Goal: Transaction & Acquisition: Obtain resource

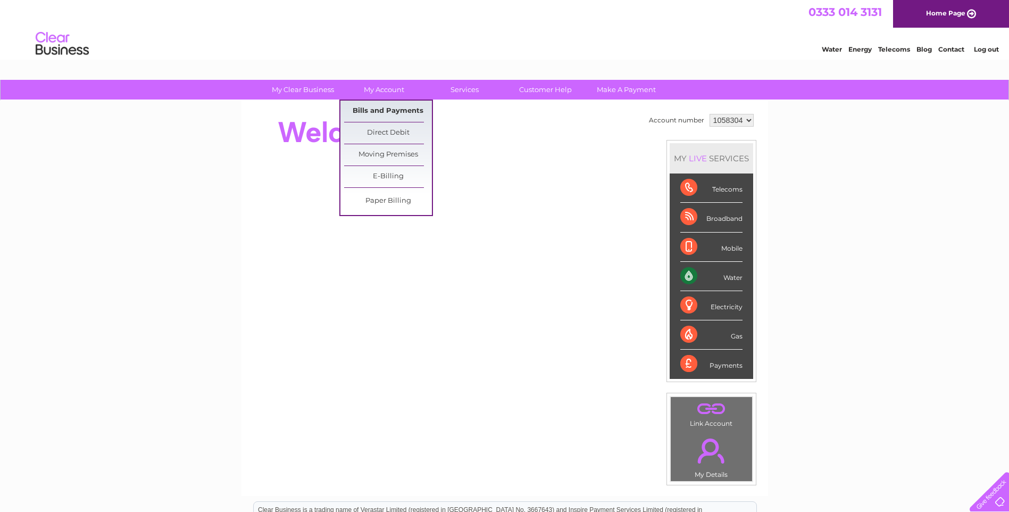
click at [388, 111] on link "Bills and Payments" at bounding box center [388, 111] width 88 height 21
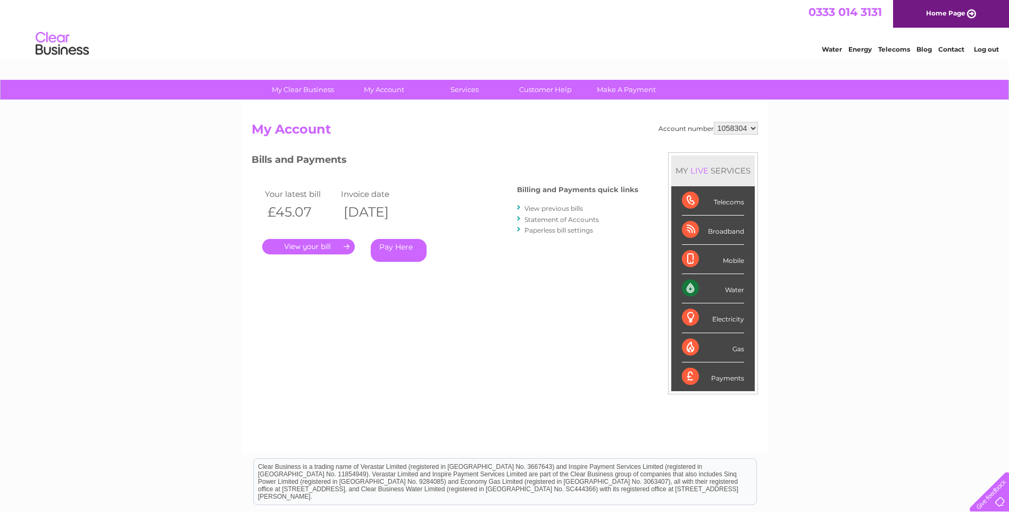
click at [338, 250] on link "." at bounding box center [308, 246] width 93 height 15
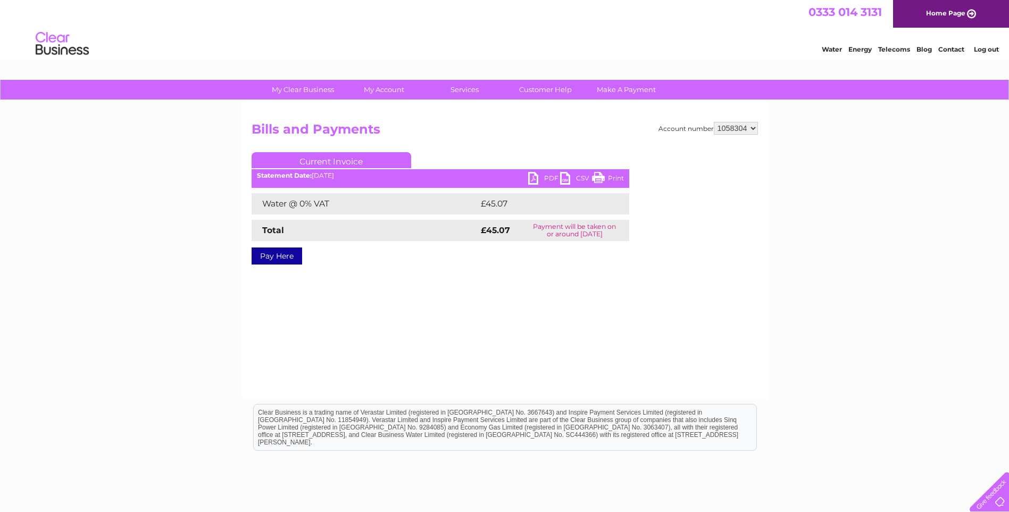
click at [546, 179] on link "PDF" at bounding box center [544, 179] width 32 height 15
